Goal: Transaction & Acquisition: Purchase product/service

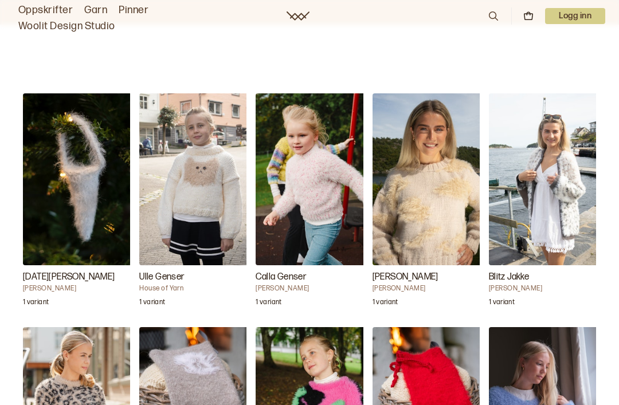
scroll to position [1094, 0]
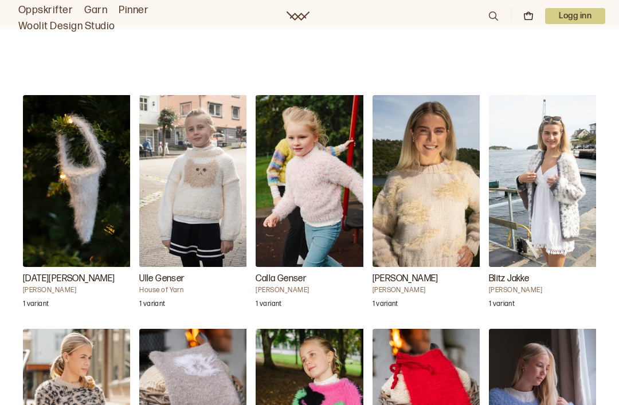
click at [305, 283] on h3 "Calla Genser" at bounding box center [313, 279] width 115 height 14
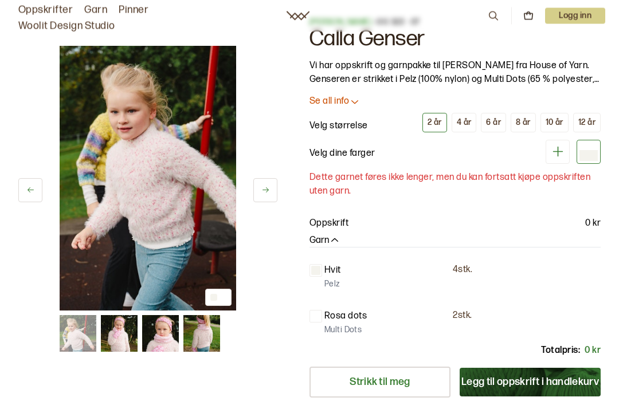
scroll to position [29, 0]
click at [594, 124] on div "12 år" at bounding box center [586, 122] width 17 height 10
click at [593, 159] on div at bounding box center [588, 153] width 18 height 13
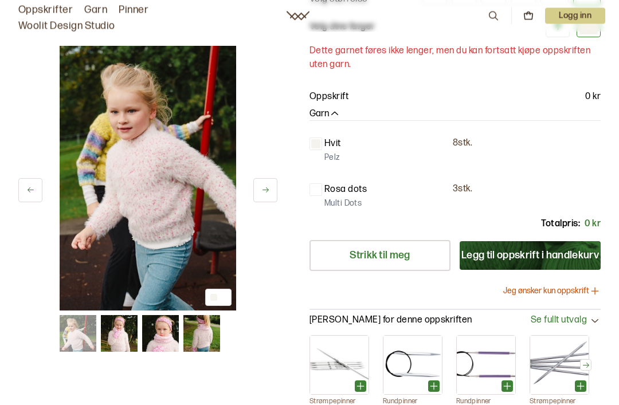
scroll to position [156, 0]
click at [566, 291] on button "Jeg ønsker kun oppskrift" at bounding box center [551, 290] width 97 height 11
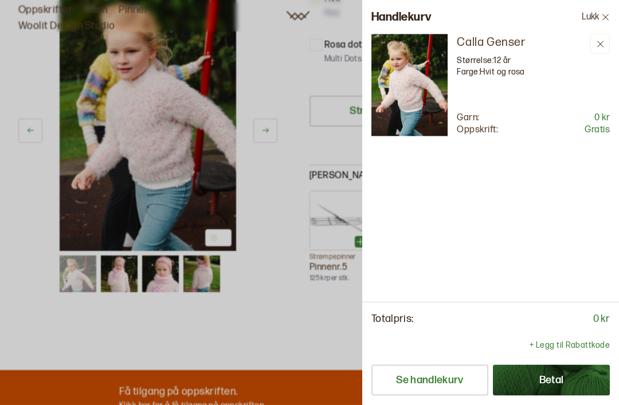
scroll to position [145, 0]
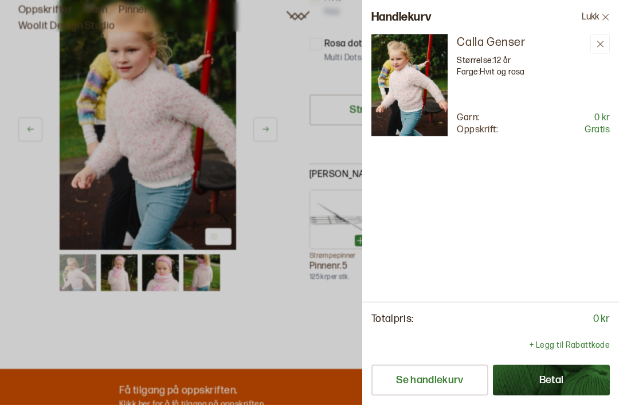
click at [555, 396] on button "Betal" at bounding box center [551, 380] width 117 height 31
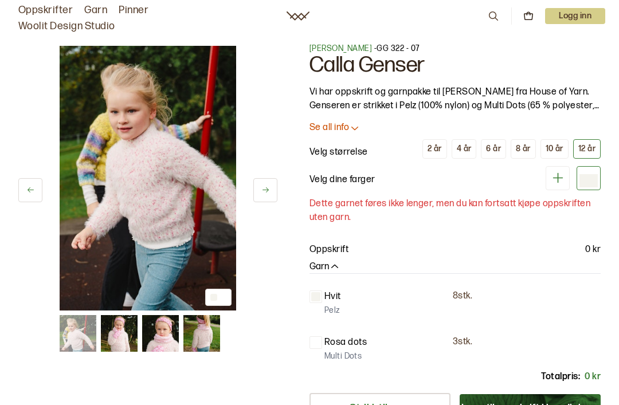
scroll to position [2, 0]
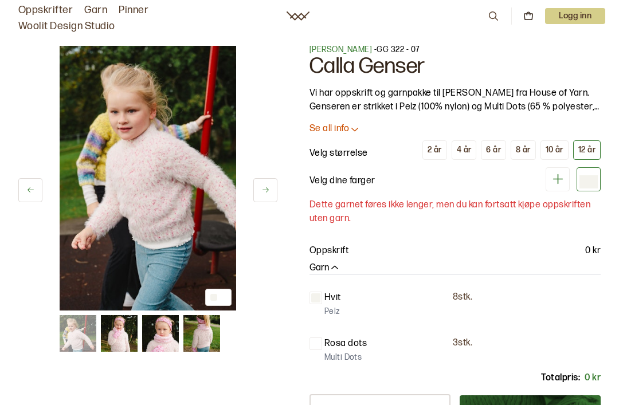
click at [592, 179] on div at bounding box center [588, 181] width 18 height 13
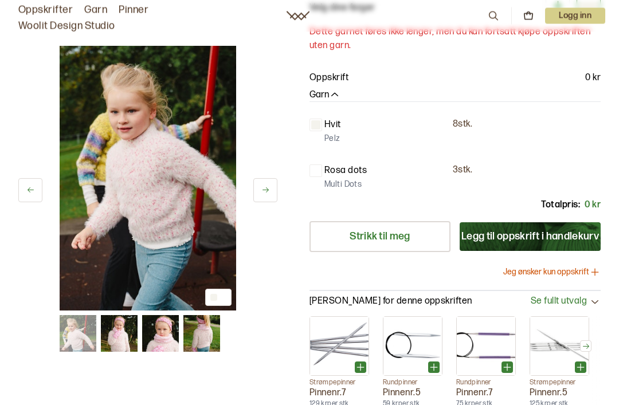
scroll to position [176, 0]
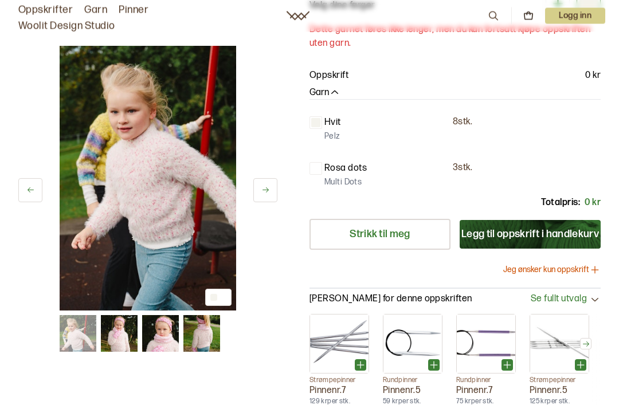
click at [574, 274] on button "Jeg ønsker kun oppskrift" at bounding box center [551, 270] width 97 height 11
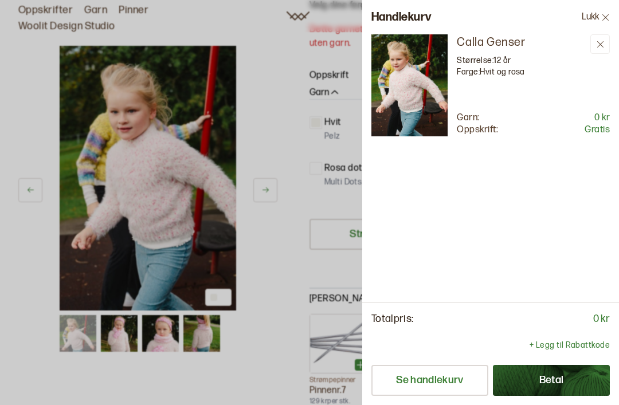
click at [548, 396] on button "Betal" at bounding box center [551, 380] width 117 height 31
